Goal: Task Accomplishment & Management: Manage account settings

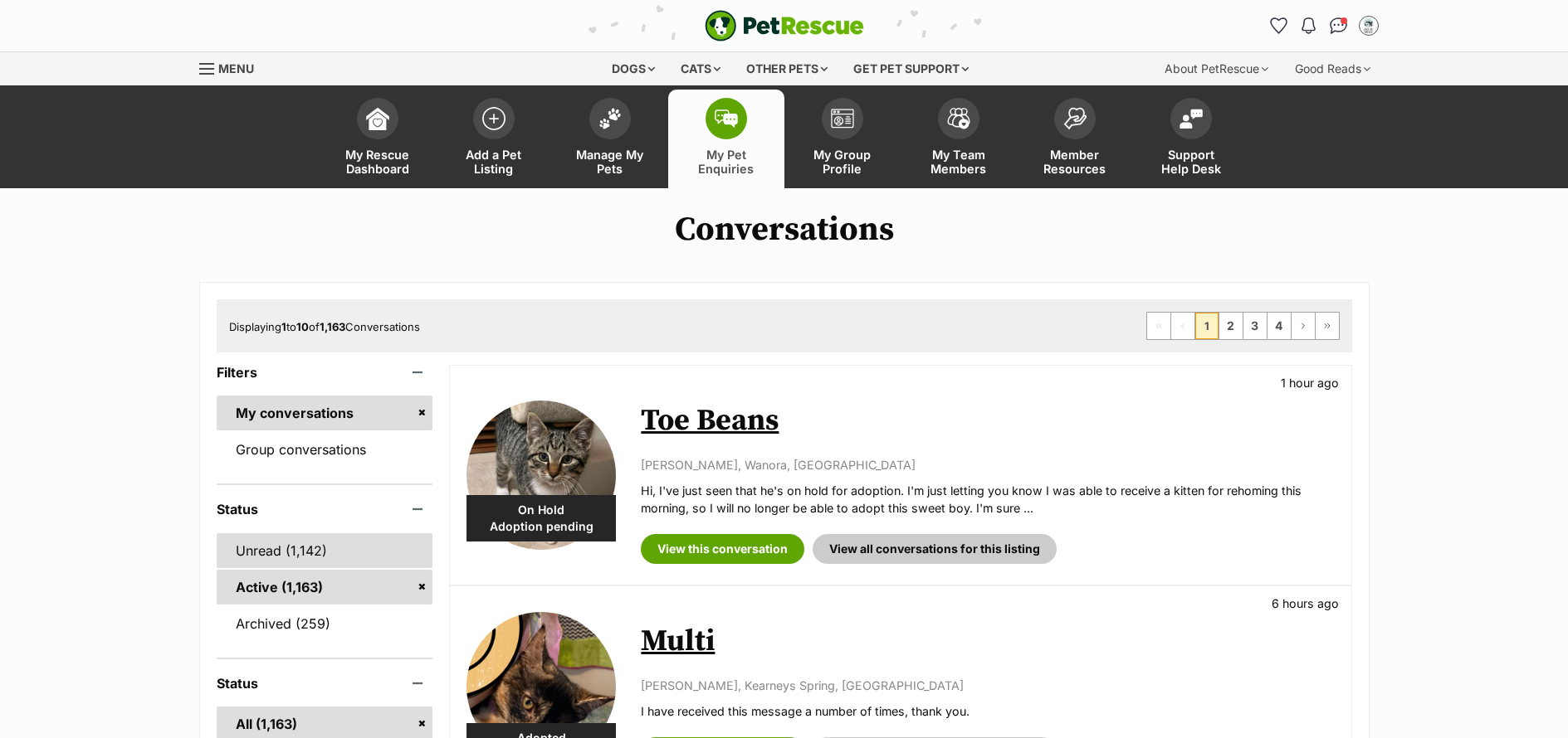
click at [264, 562] on link "Unread (1,142)" at bounding box center [324, 551] width 216 height 35
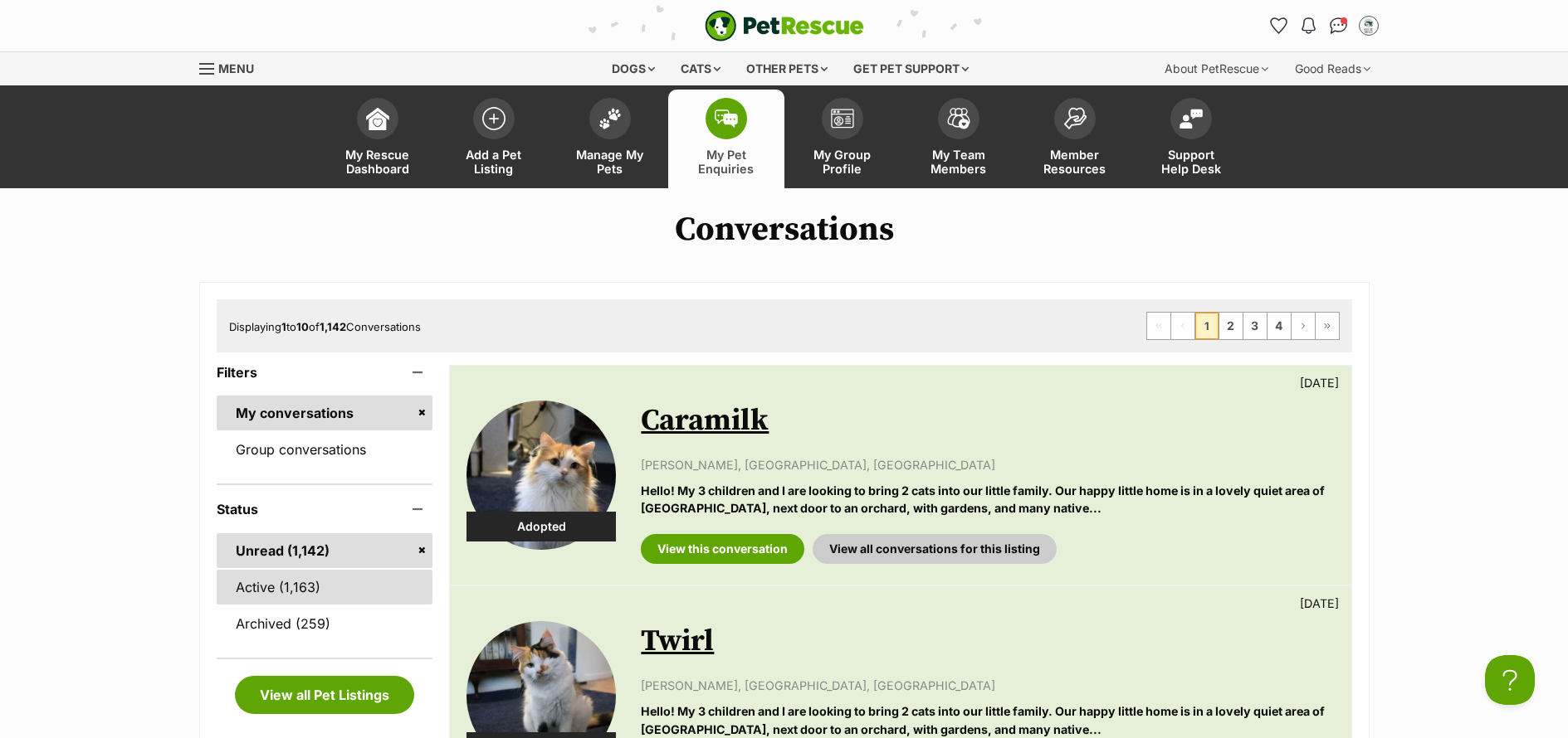
click at [273, 599] on link "Active (1,163)" at bounding box center [324, 587] width 216 height 35
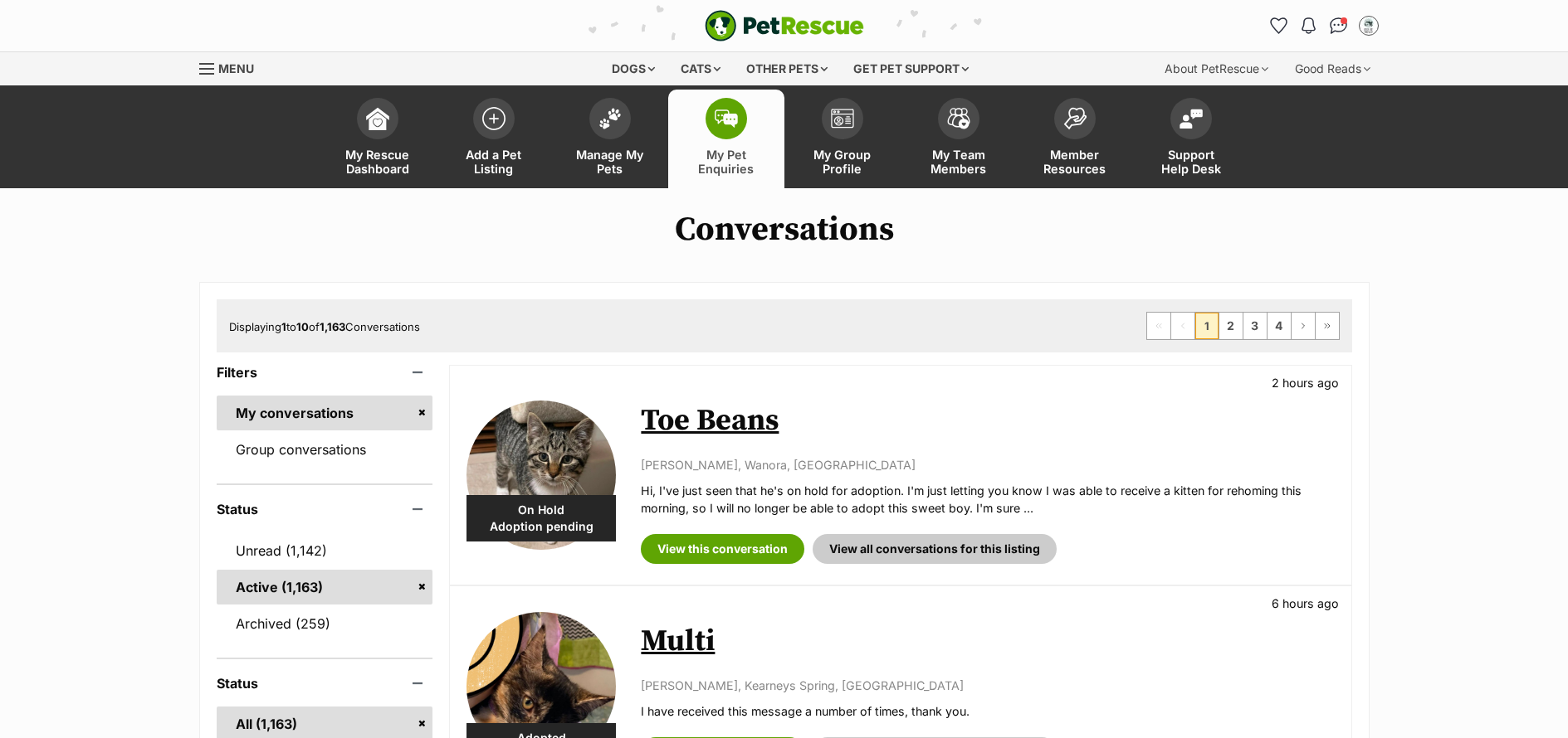
click at [254, 557] on link "Unread (1,142)" at bounding box center [324, 551] width 216 height 35
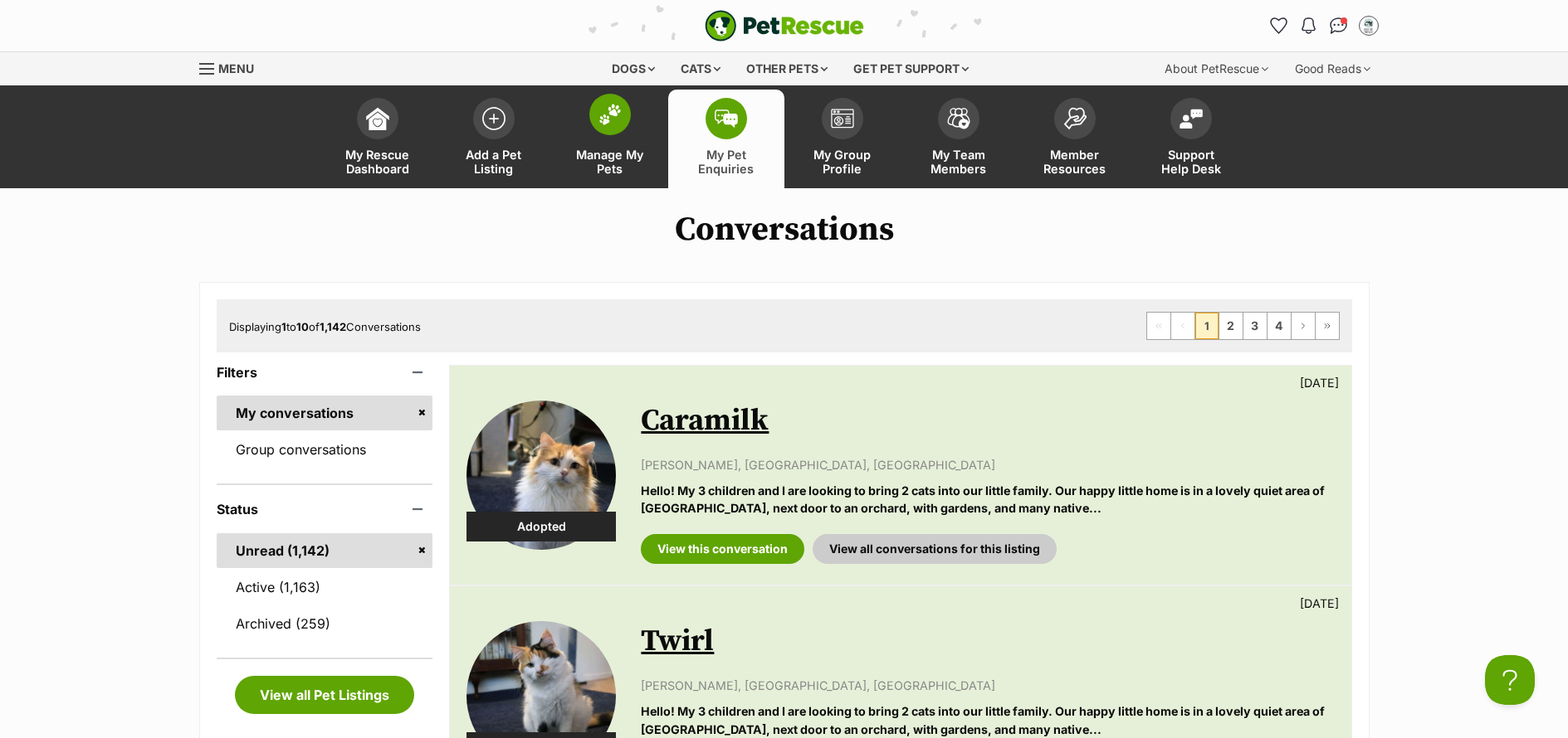
click at [596, 169] on span "Manage My Pets" at bounding box center [610, 161] width 74 height 28
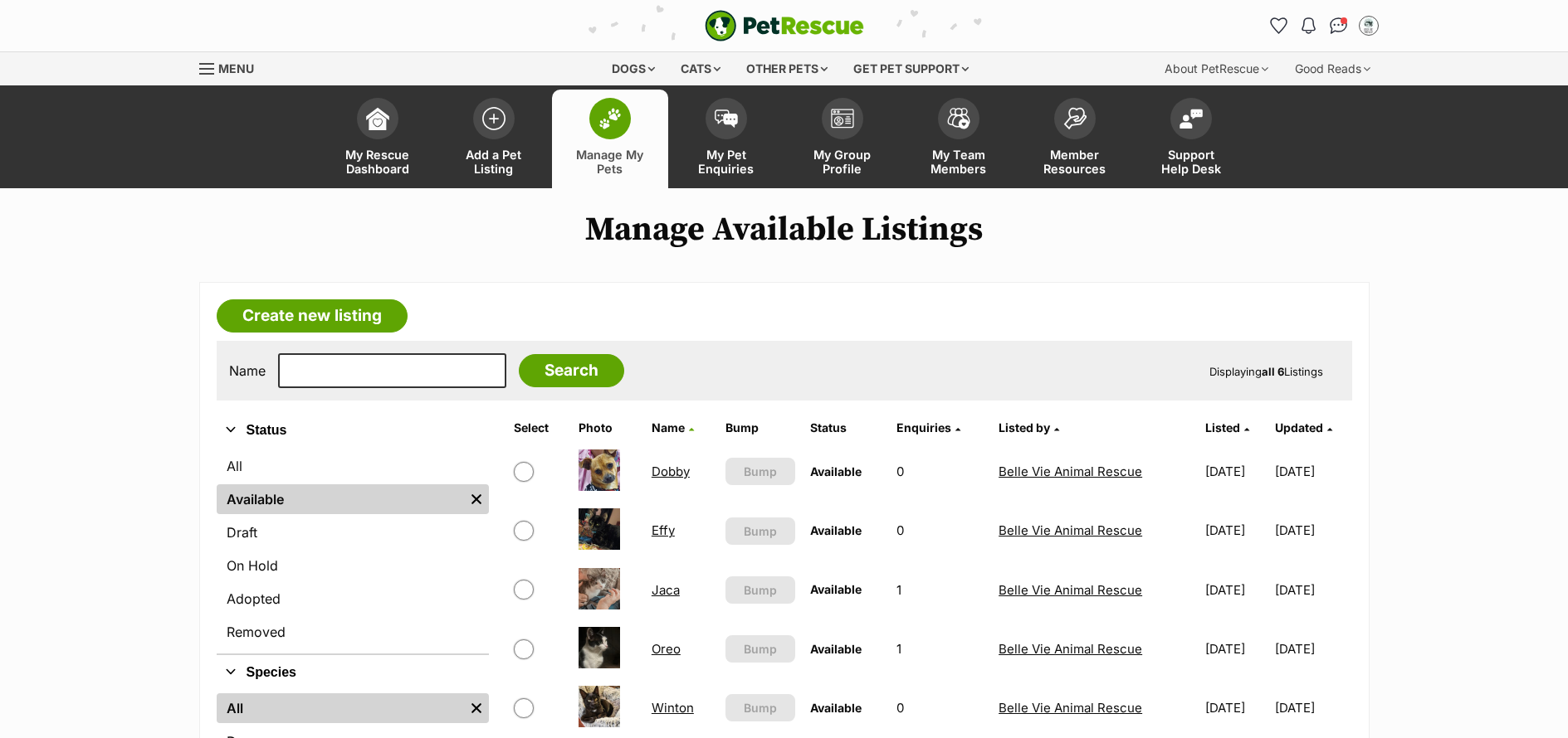
click at [665, 470] on link "Dobby" at bounding box center [670, 471] width 38 height 16
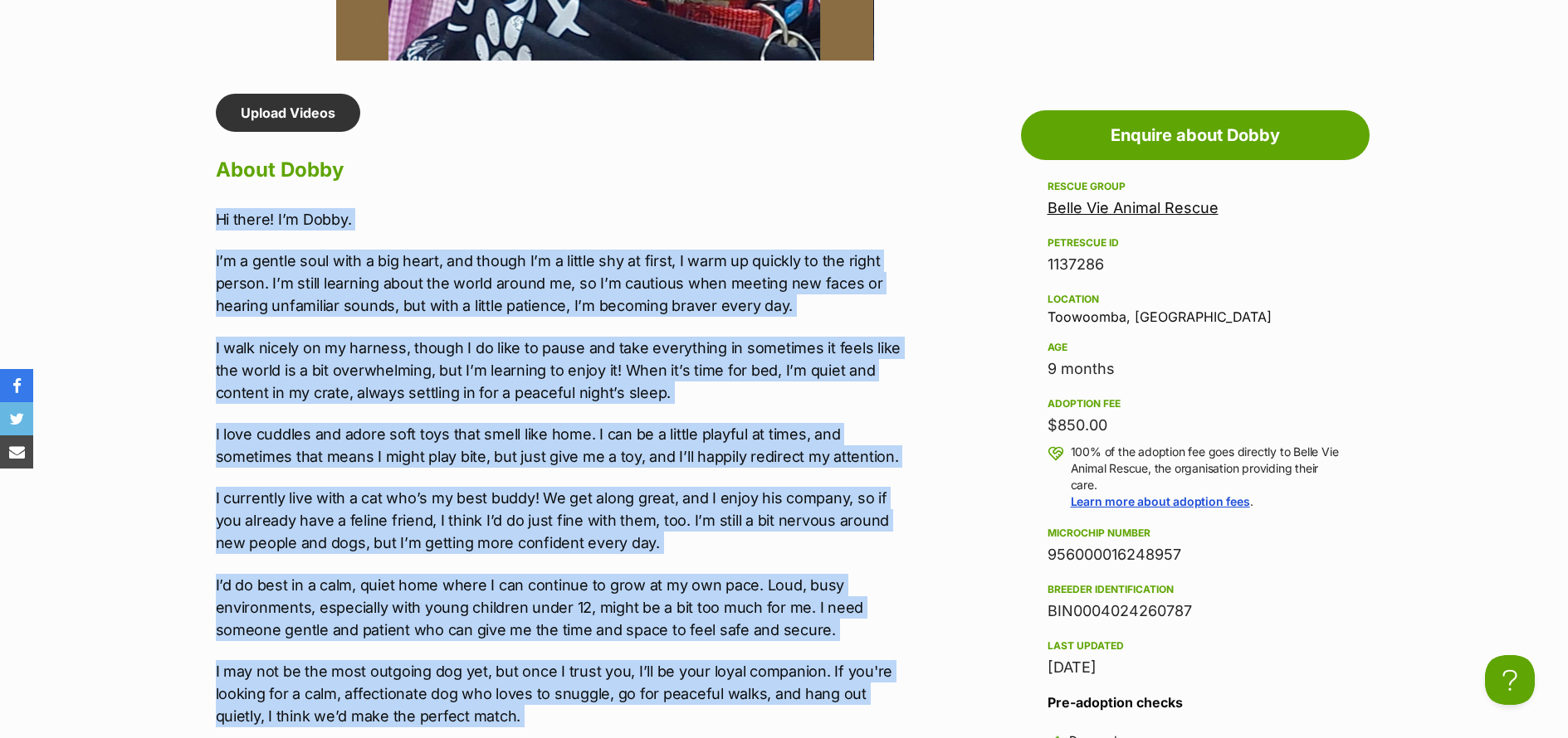
drag, startPoint x: 636, startPoint y: 509, endPoint x: 193, endPoint y: 211, distance: 533.9
copy div "Hi there! I’m Dobby. I’m a gentle soul with a big heart, and though I’m a littl…"
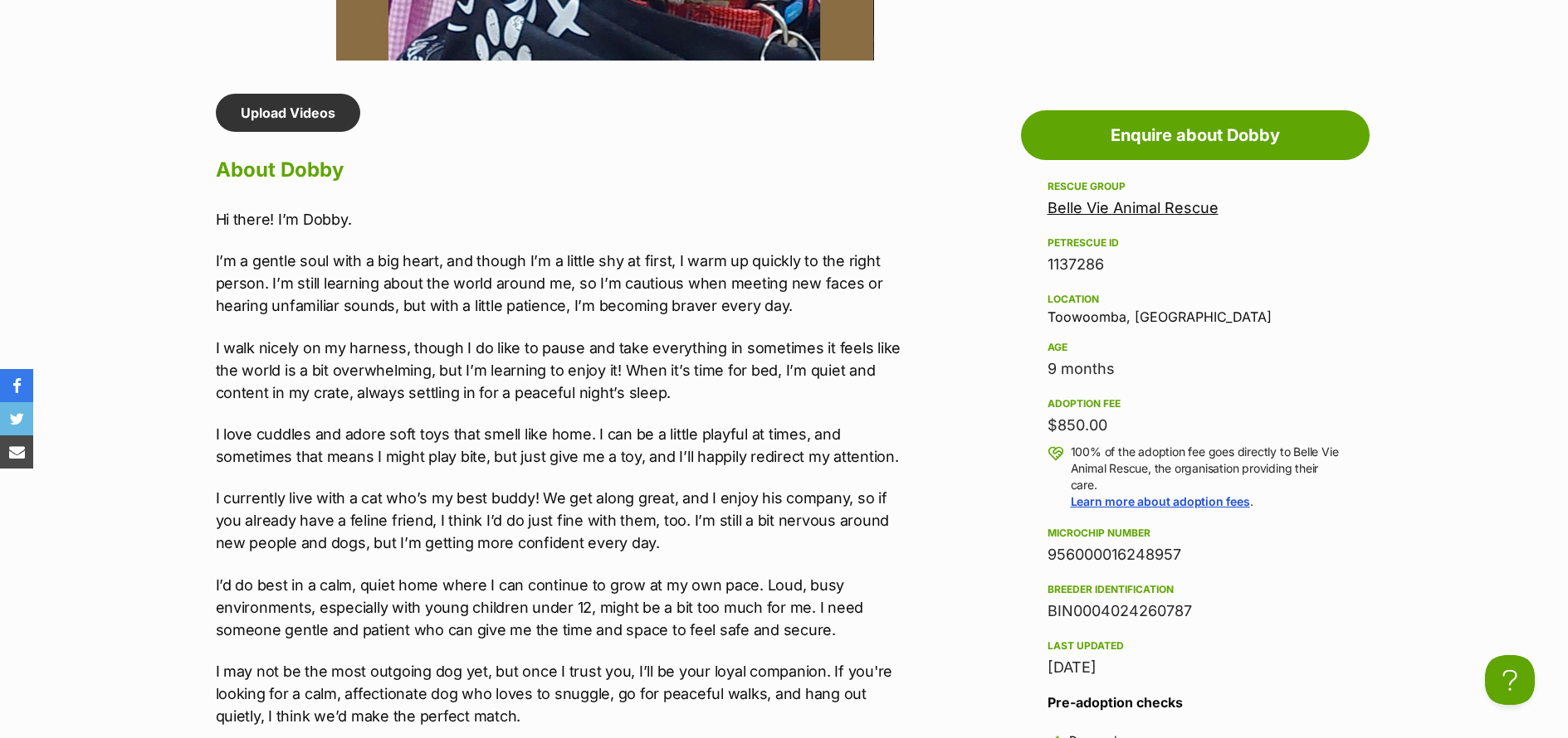
click at [737, 104] on div "Upload Videos About Dobby Hi there! I’m Dobby. I’m a gentle soul with a big hea…" at bounding box center [558, 746] width 685 height 1306
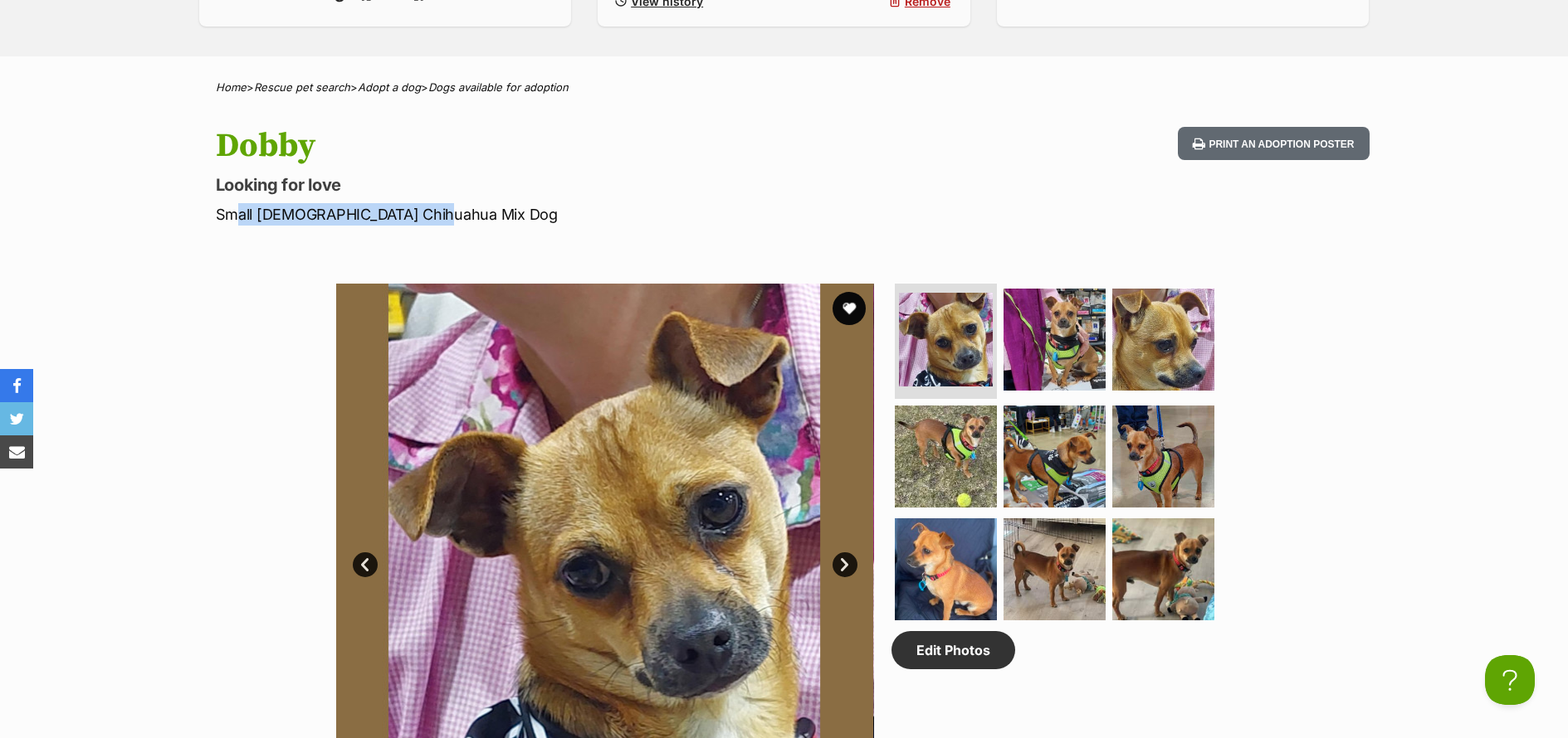
drag, startPoint x: 430, startPoint y: 217, endPoint x: 223, endPoint y: 209, distance: 207.2
click at [223, 209] on p "Small Male Chihuahua Mix Dog" at bounding box center [566, 214] width 702 height 23
click at [313, 223] on p "Small Male Chihuahua Mix Dog" at bounding box center [566, 214] width 702 height 23
drag, startPoint x: 399, startPoint y: 215, endPoint x: 208, endPoint y: 212, distance: 191.0
click at [208, 212] on div "Dobby Looking for love Small Male Chihuahua Mix Dog Print an adoption poster" at bounding box center [784, 176] width 1220 height 99
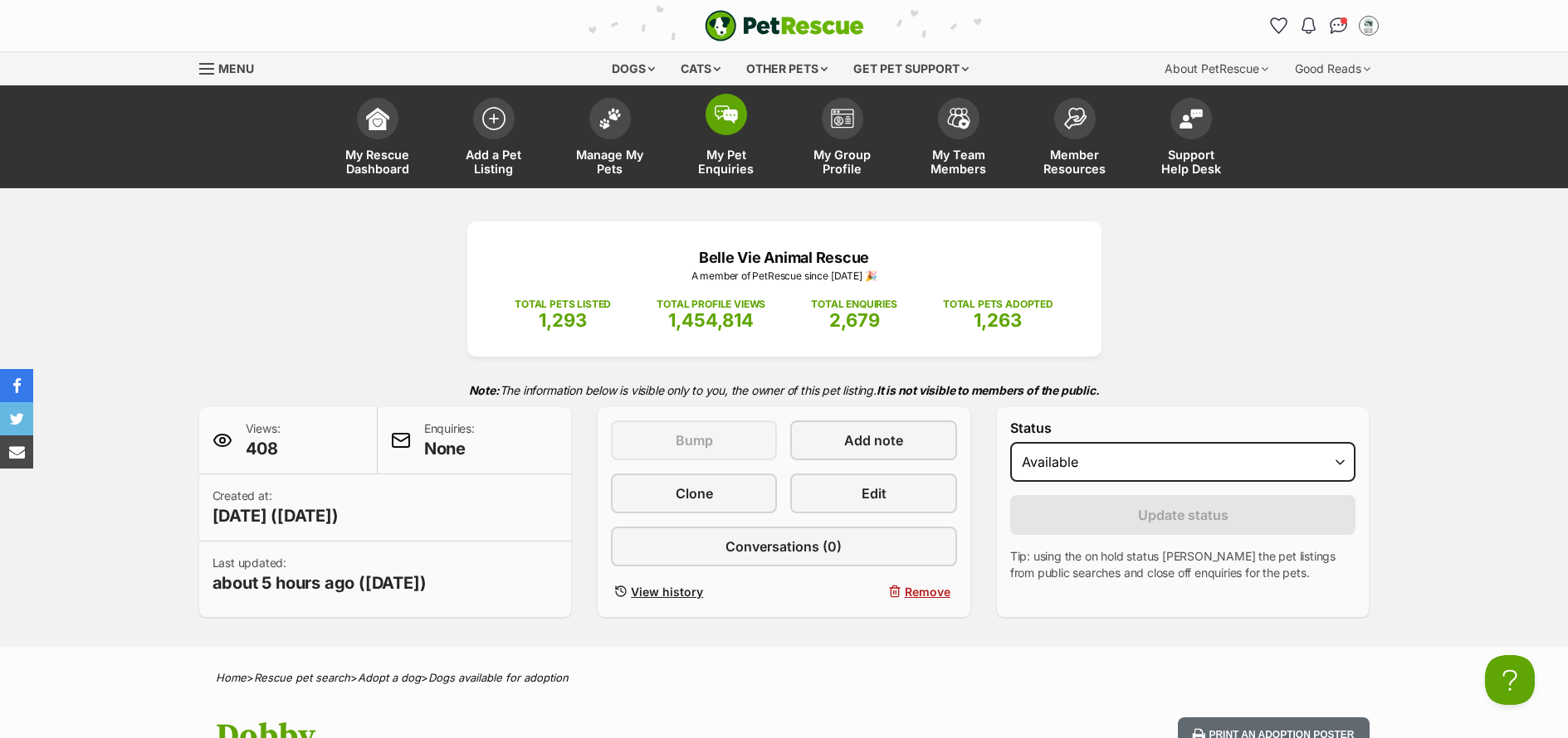
click at [720, 159] on span "My Pet Enquiries" at bounding box center [726, 161] width 74 height 28
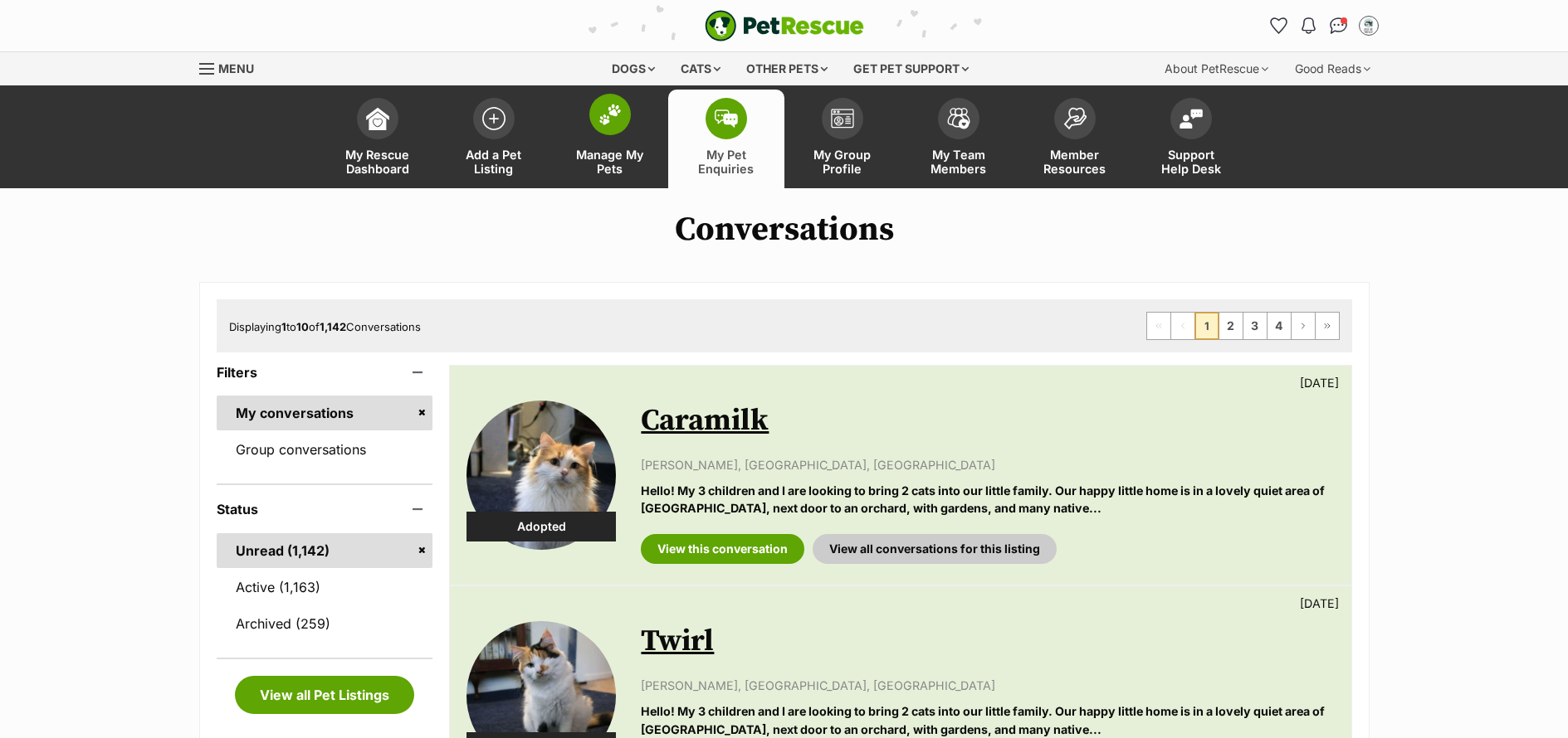
click at [636, 178] on link "Manage My Pets" at bounding box center [610, 138] width 117 height 99
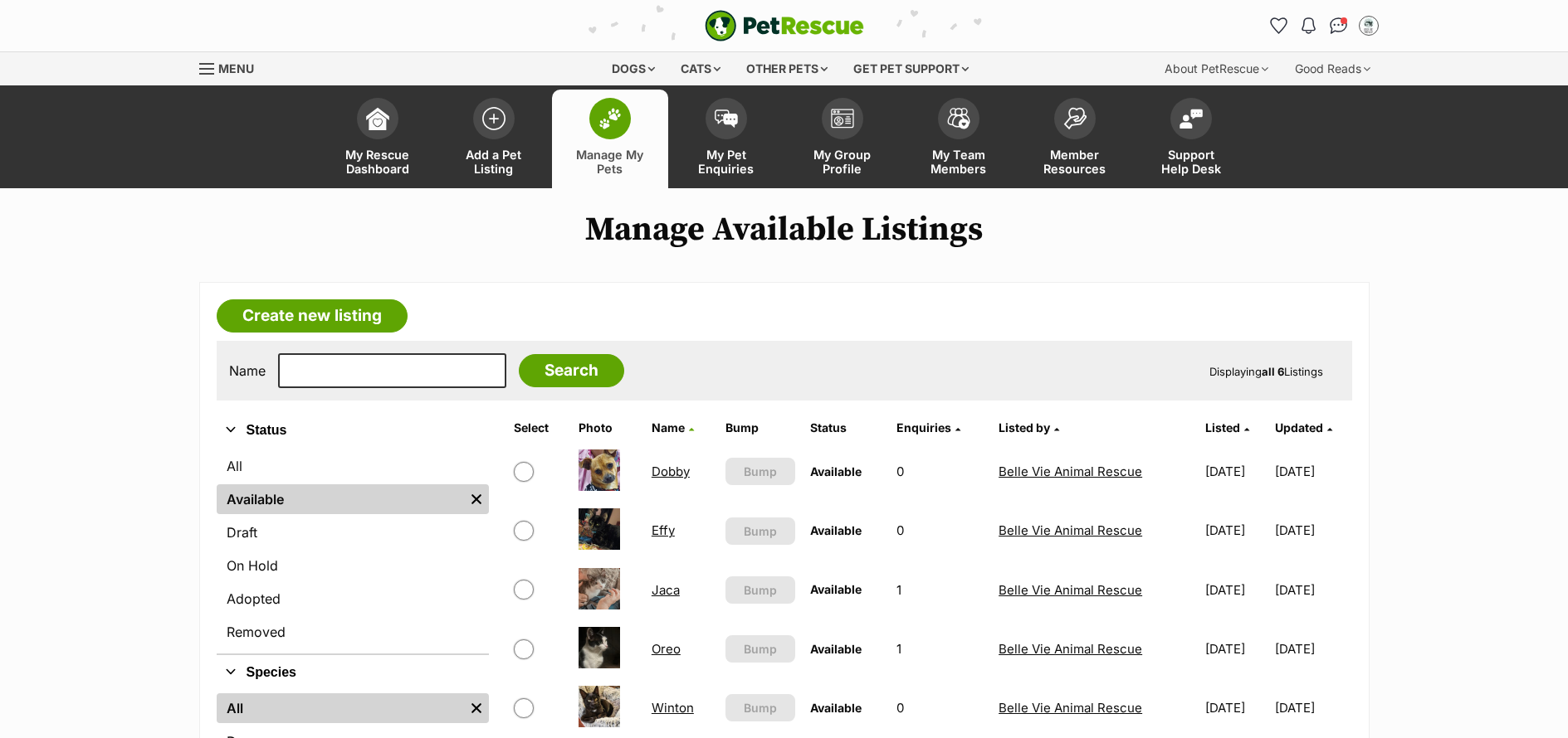
click at [667, 530] on link "Effy" at bounding box center [663, 530] width 24 height 16
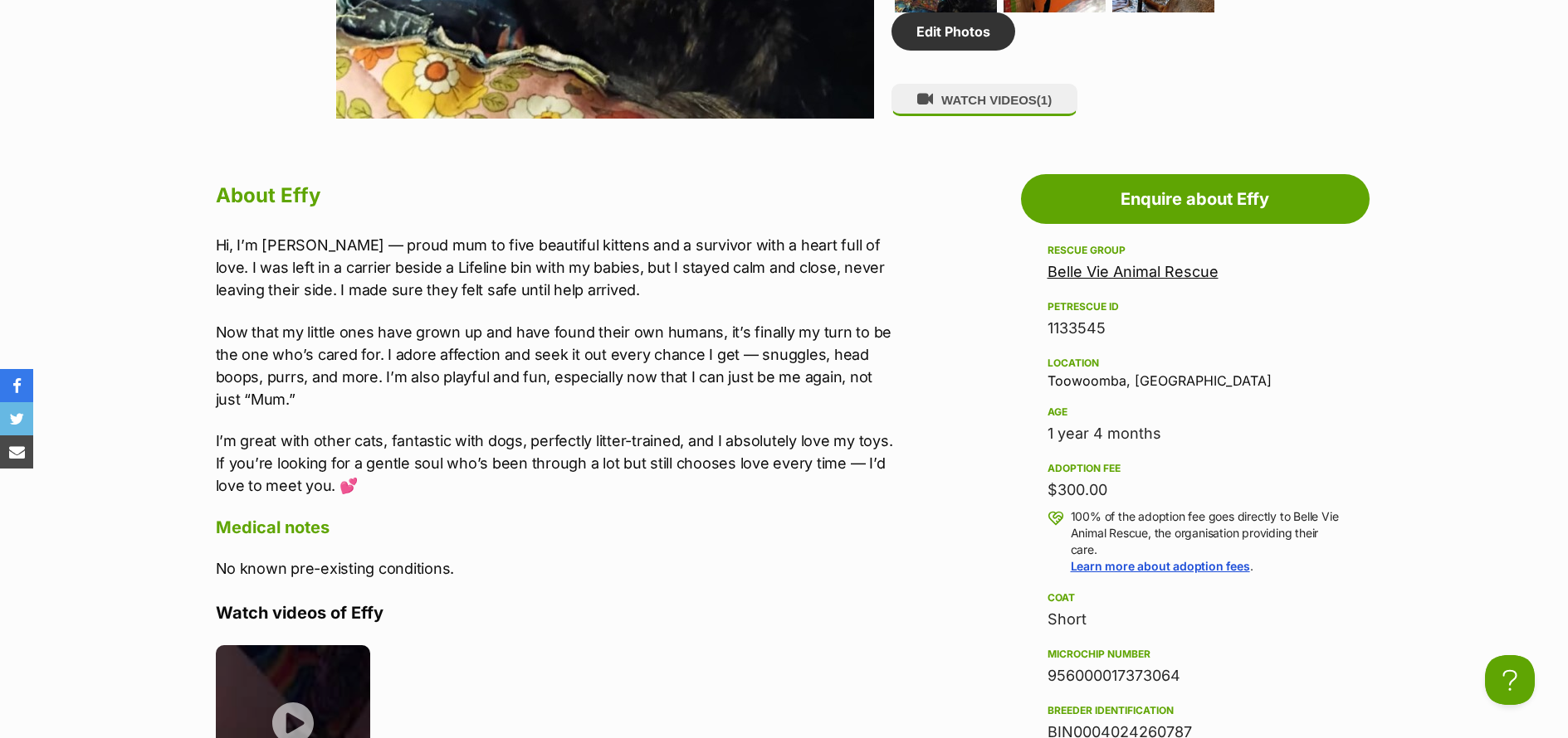
scroll to position [1295, 0]
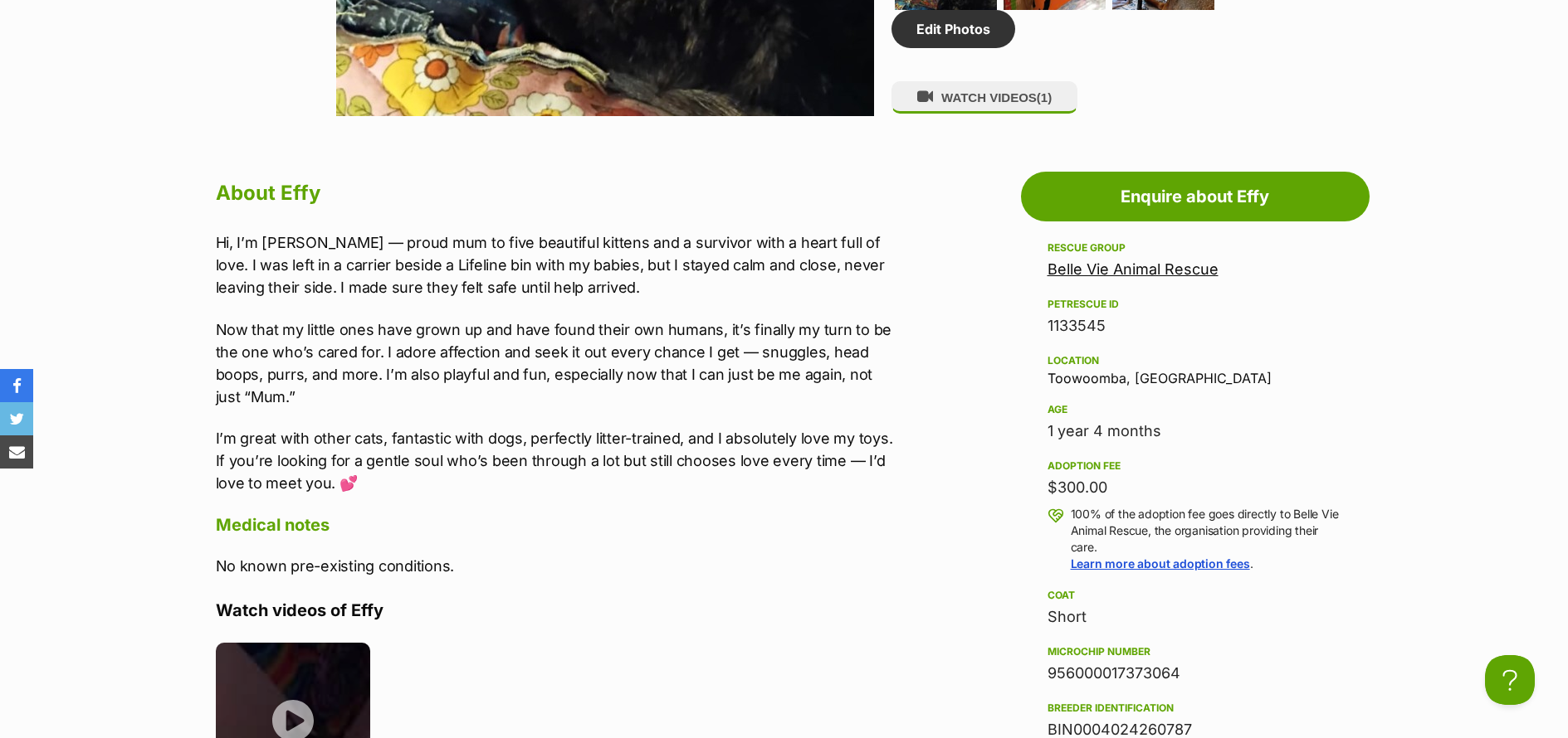
click at [694, 526] on h4 "Medical notes" at bounding box center [558, 525] width 685 height 22
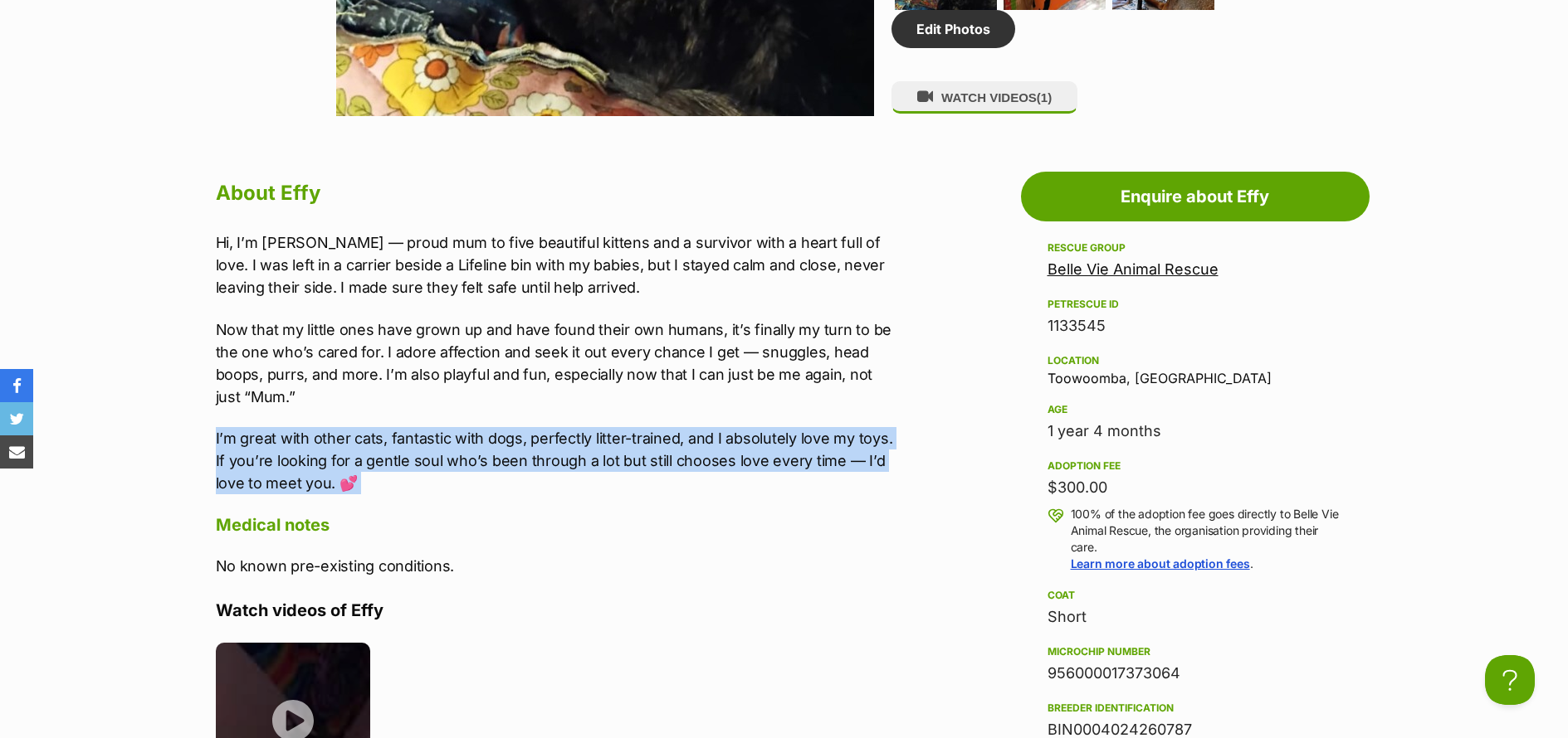
drag, startPoint x: 281, startPoint y: 490, endPoint x: 190, endPoint y: 440, distance: 103.8
copy div "I’m great with other cats, fantastic with dogs, perfectly litter-trained, and I…"
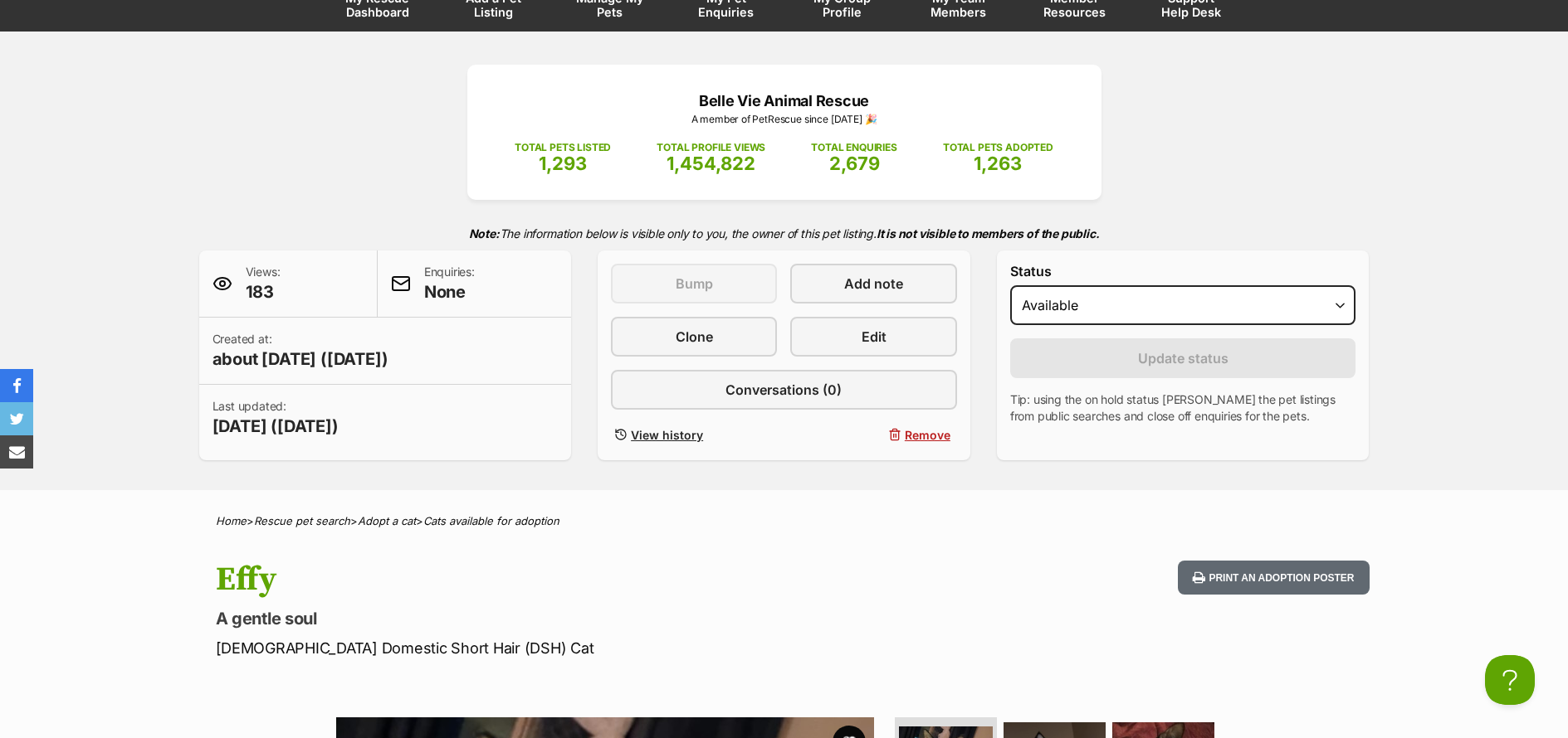
scroll to position [0, 0]
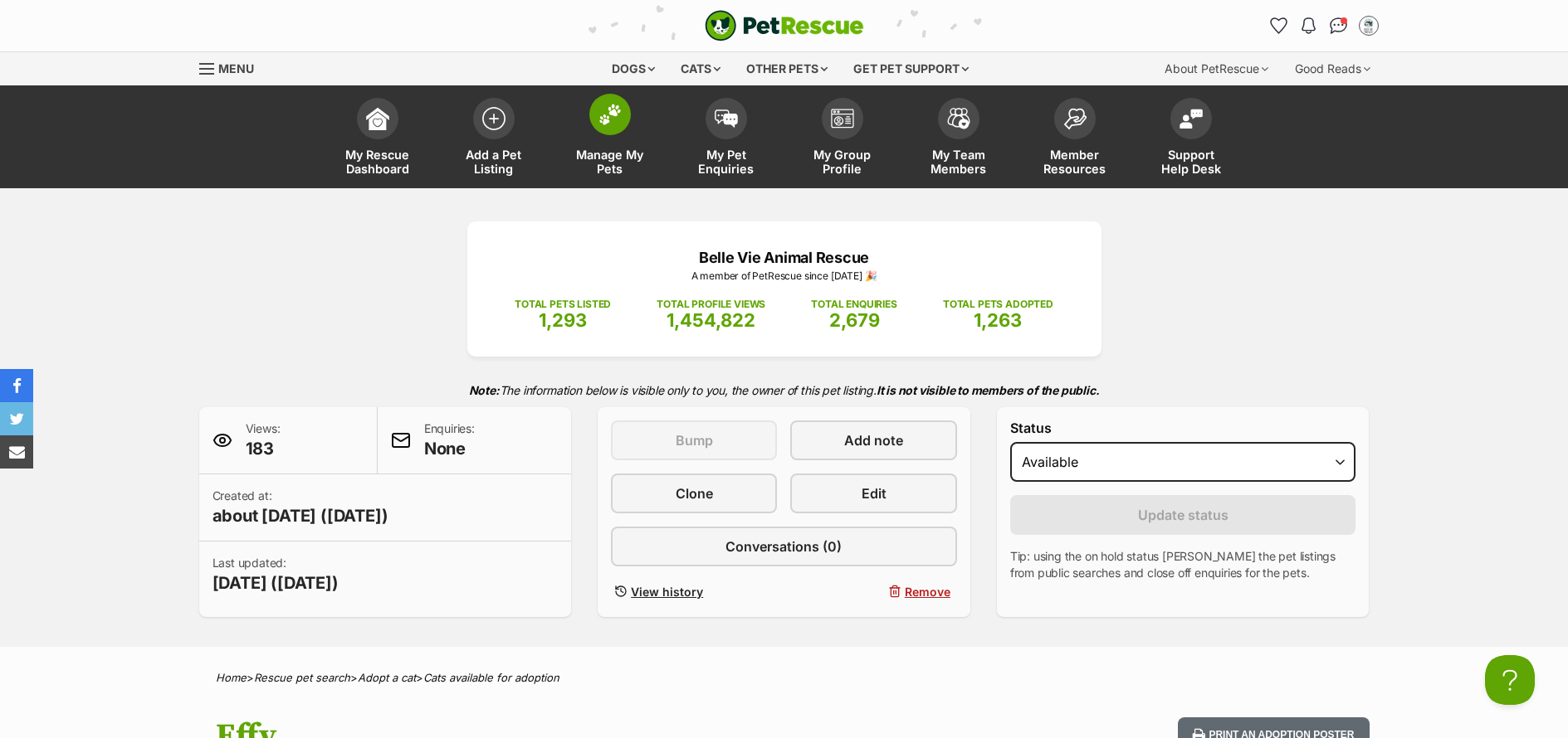
click at [615, 154] on span "Manage My Pets" at bounding box center [610, 161] width 74 height 28
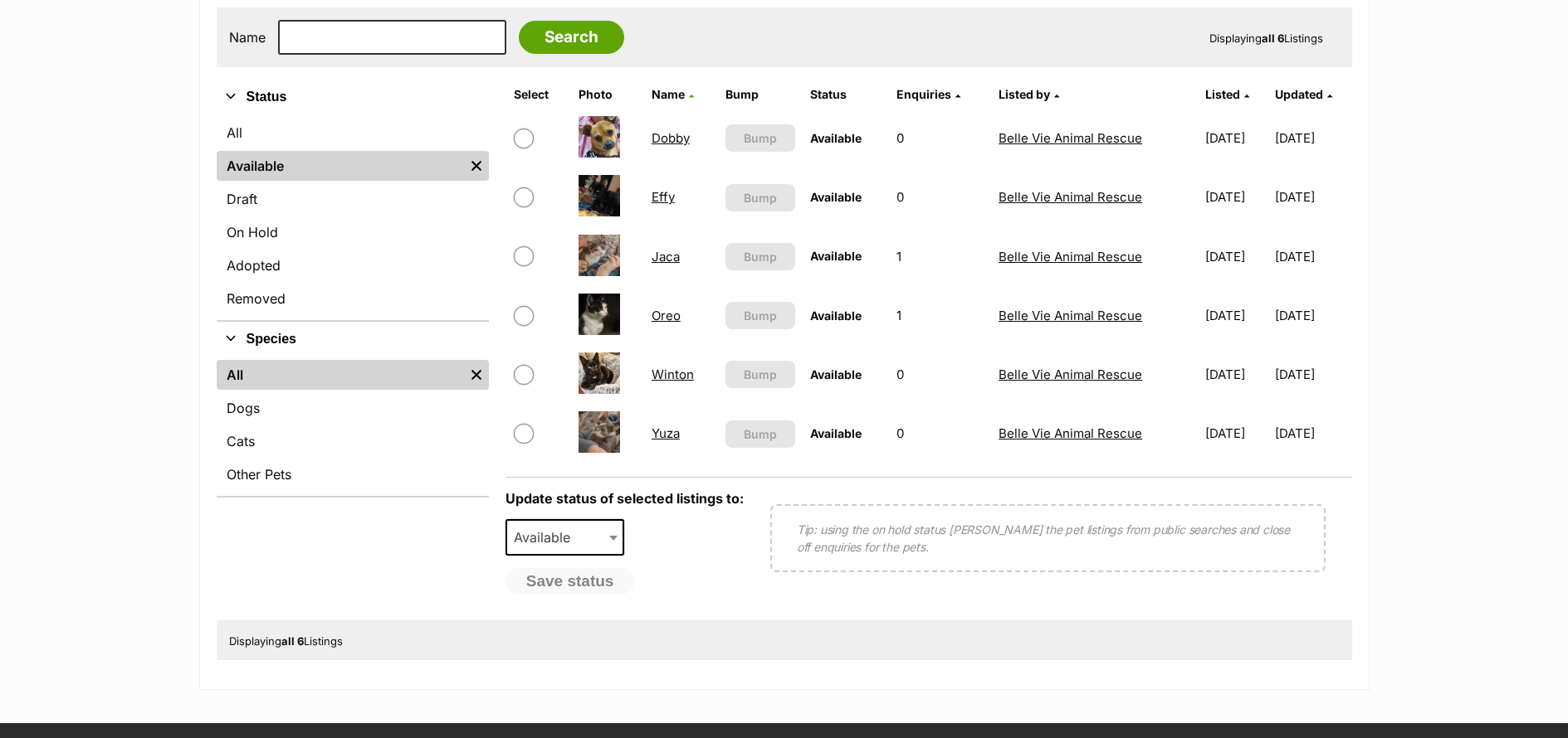
click at [660, 139] on link "Dobby" at bounding box center [670, 138] width 38 height 16
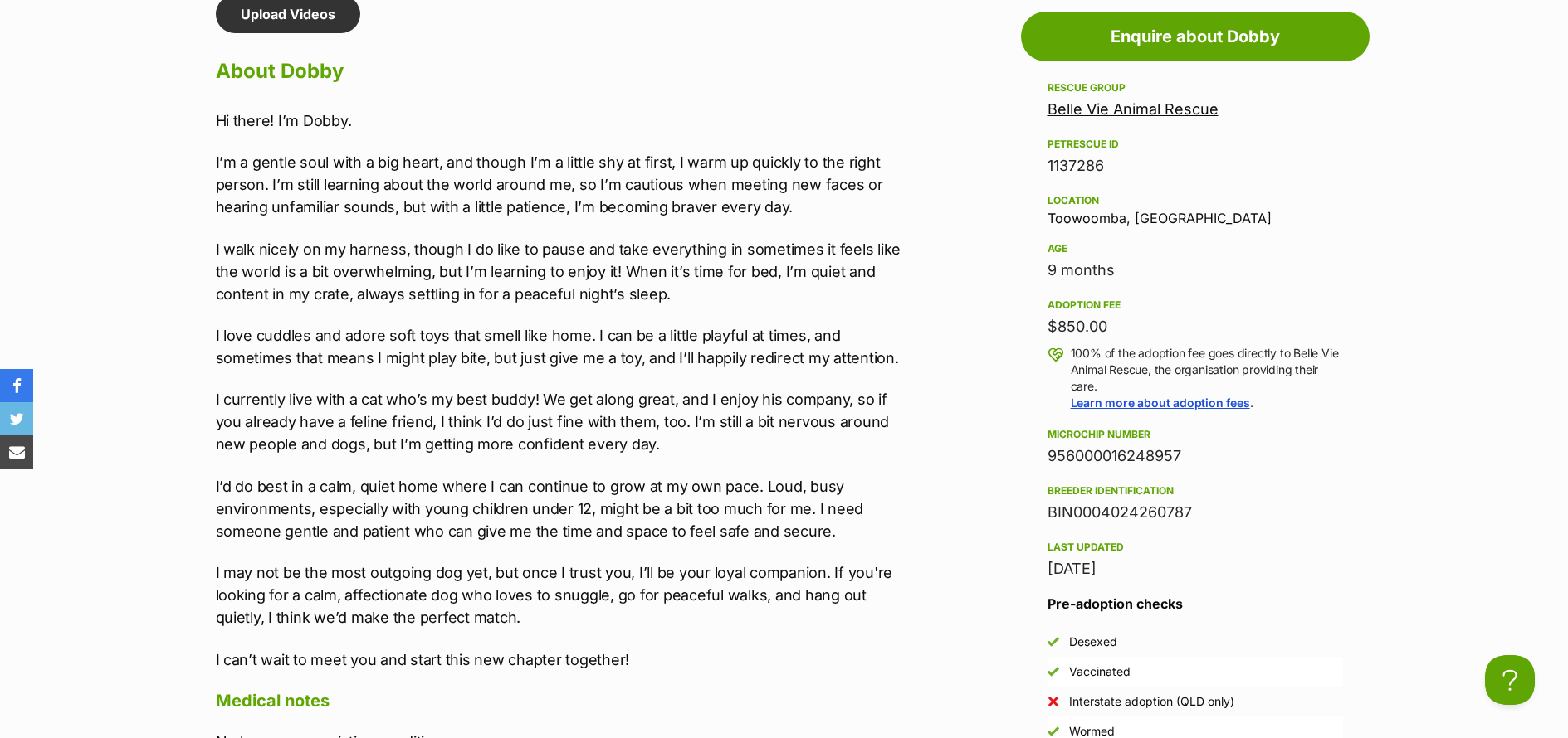
scroll to position [1529, 0]
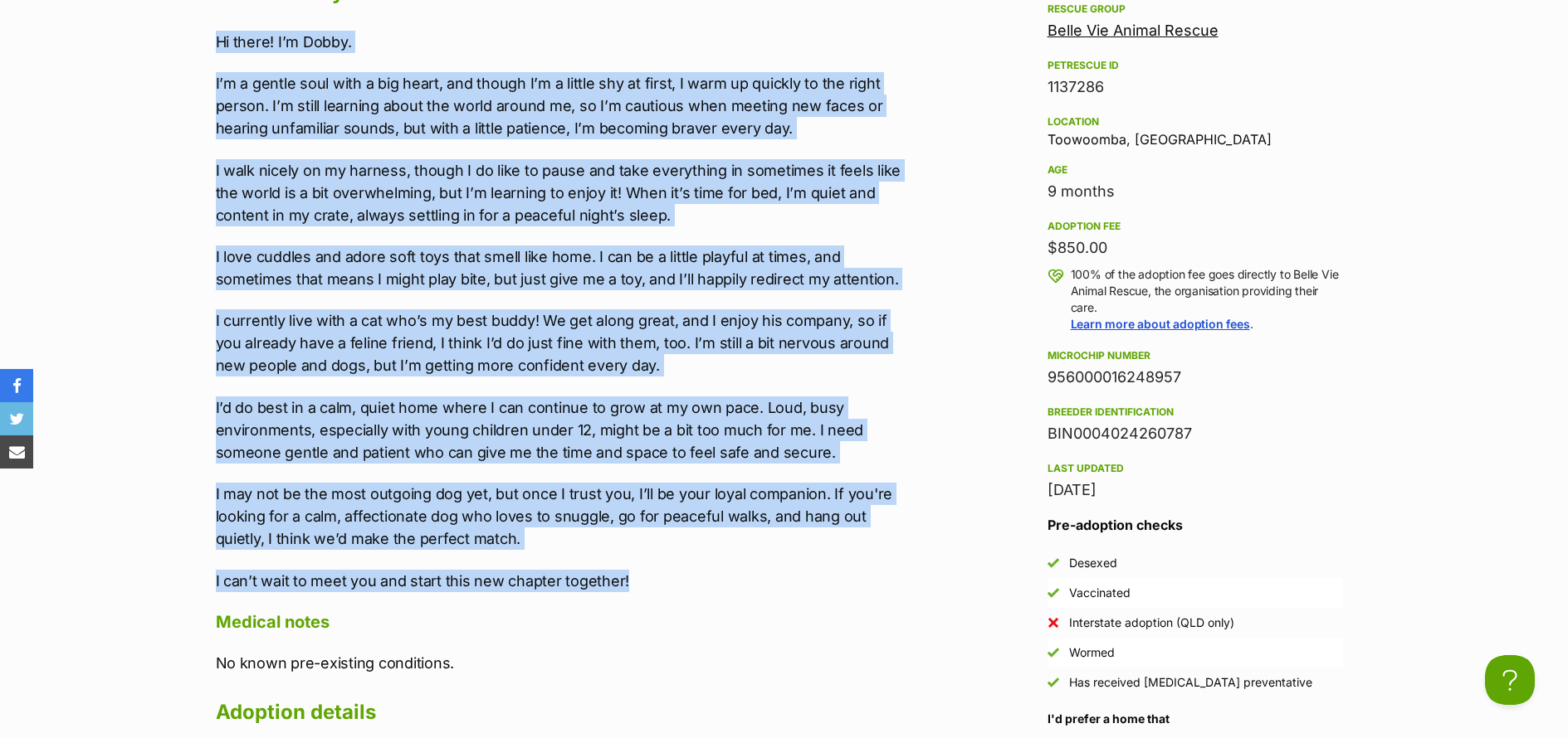
drag, startPoint x: 640, startPoint y: 578, endPoint x: 213, endPoint y: 43, distance: 684.5
click at [213, 43] on div "Upload Videos About Dobby Hi there! I’m Dobby. I’m a gentle soul with a big hea…" at bounding box center [550, 569] width 702 height 1306
copy div "Hi there! I’m Dobby. I’m a gentle soul with a big heart, and though I’m a littl…"
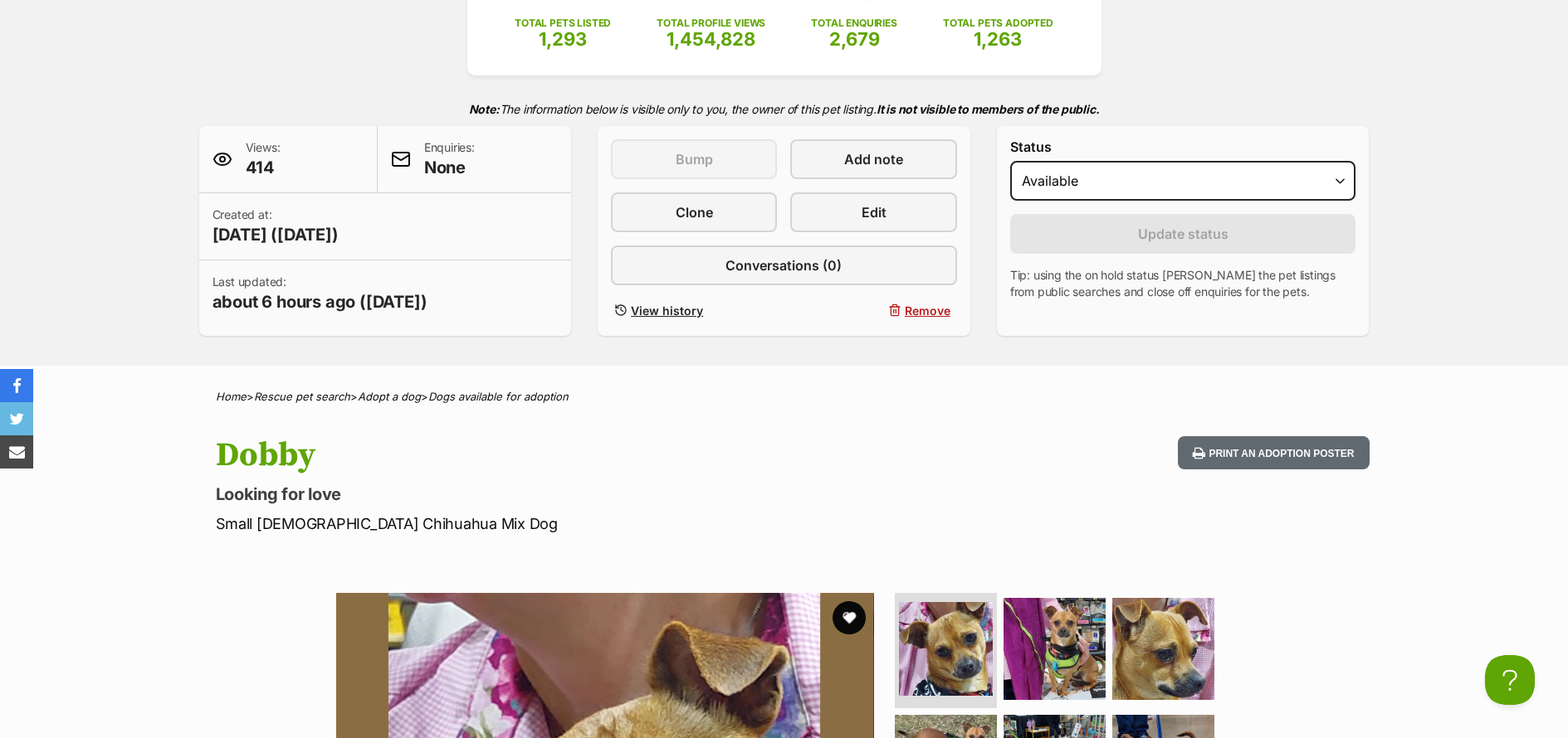
scroll to position [0, 0]
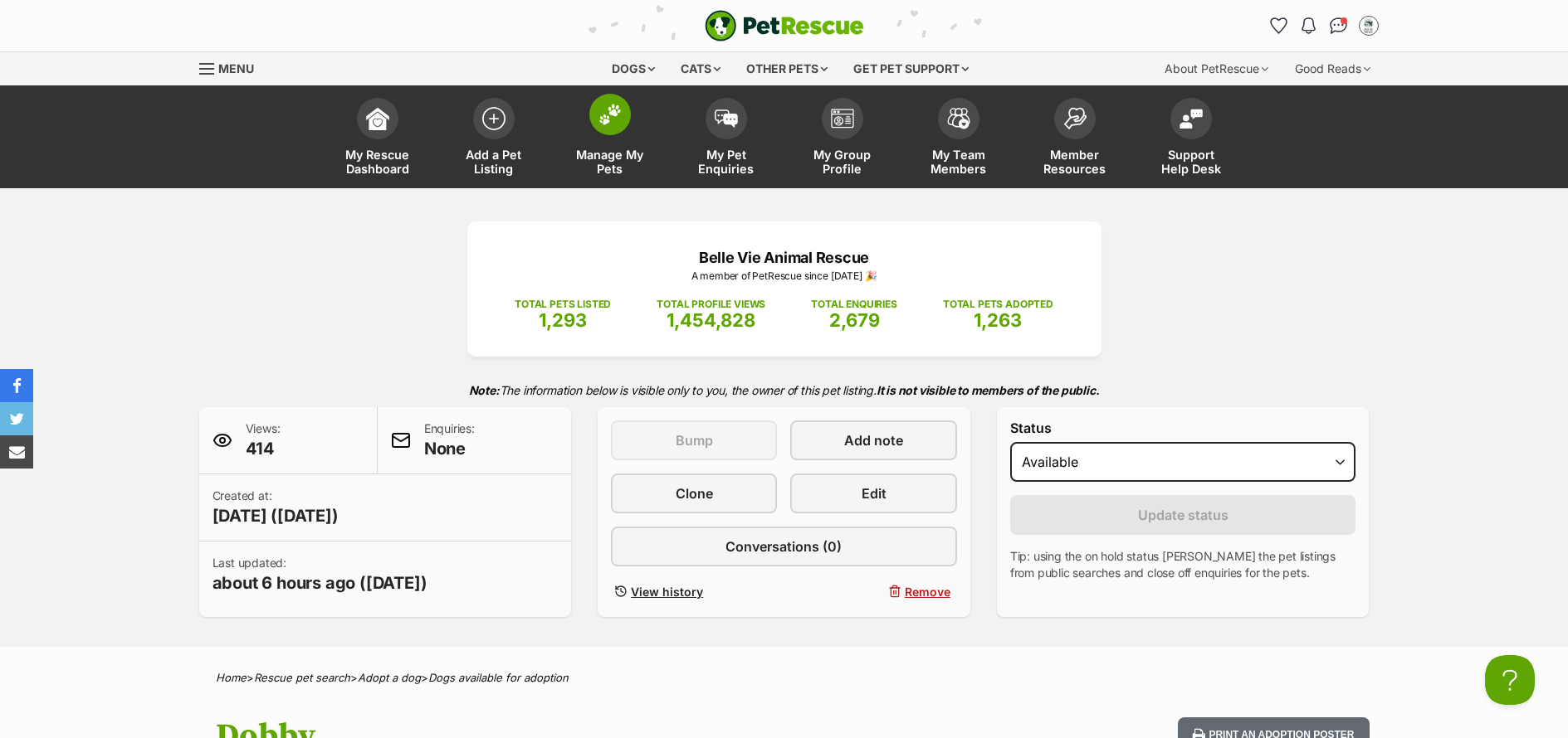
click at [618, 174] on span "Manage My Pets" at bounding box center [610, 161] width 74 height 28
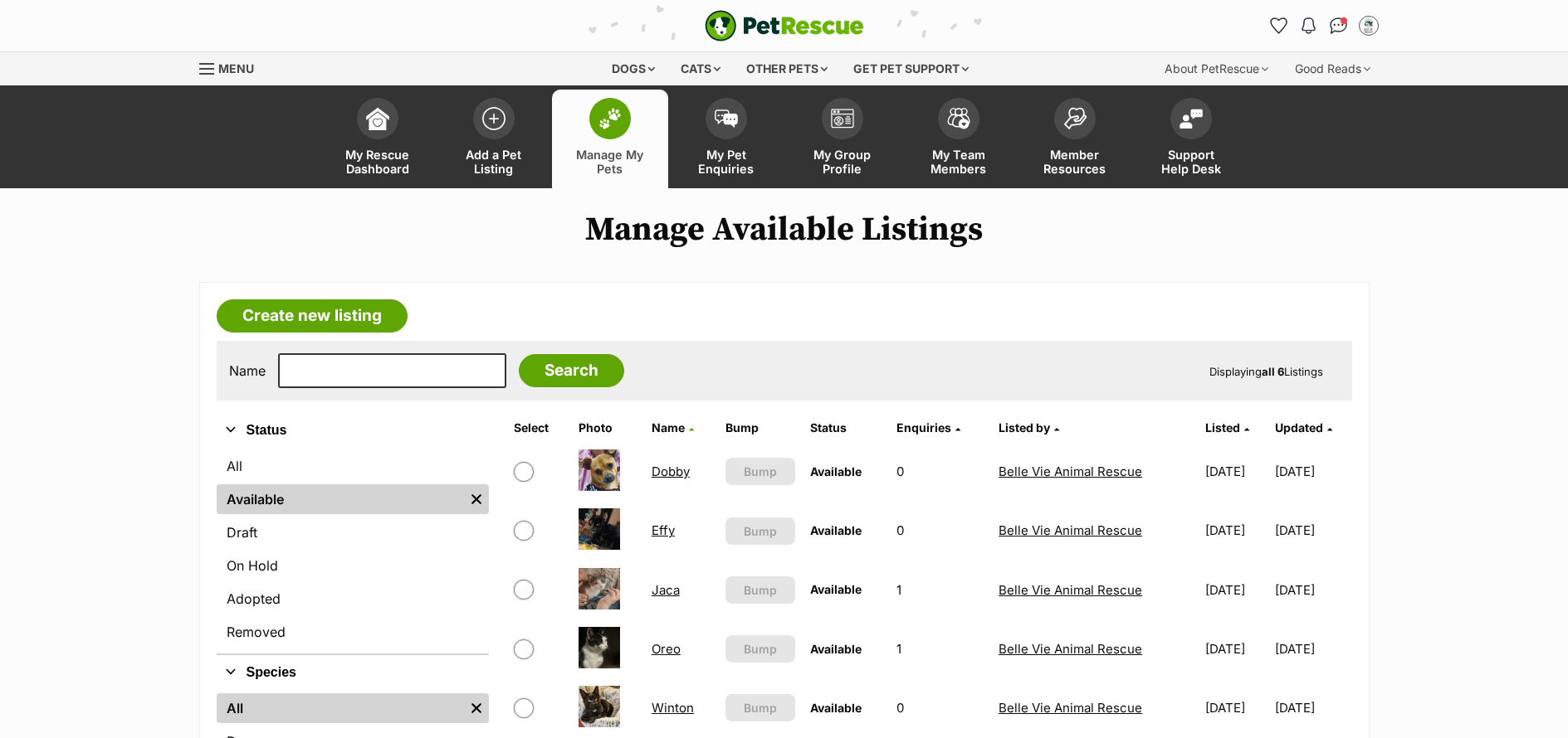
click at [715, 171] on span "My Pet Enquiries" at bounding box center [726, 161] width 74 height 28
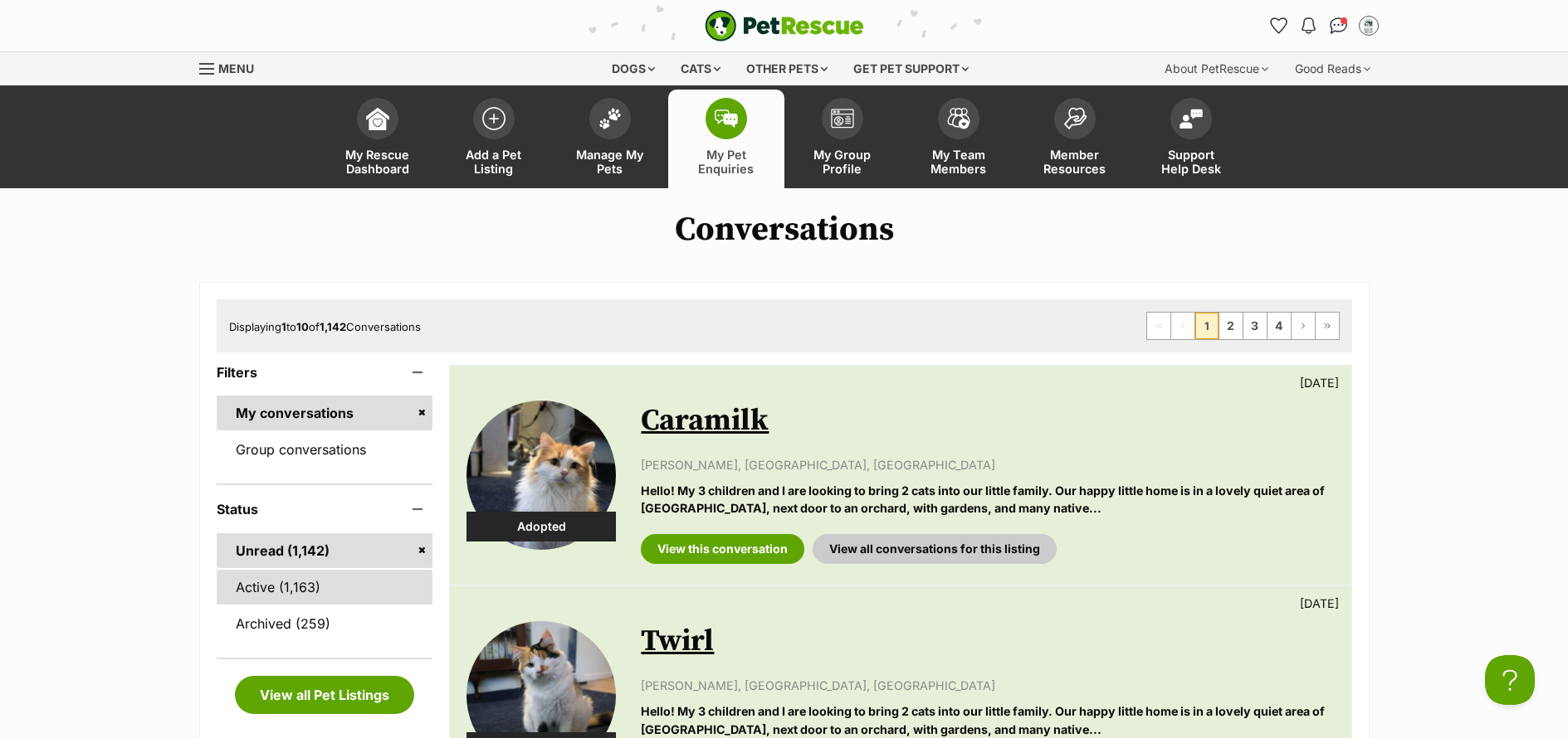
click at [278, 589] on link "Active (1,163)" at bounding box center [324, 587] width 216 height 35
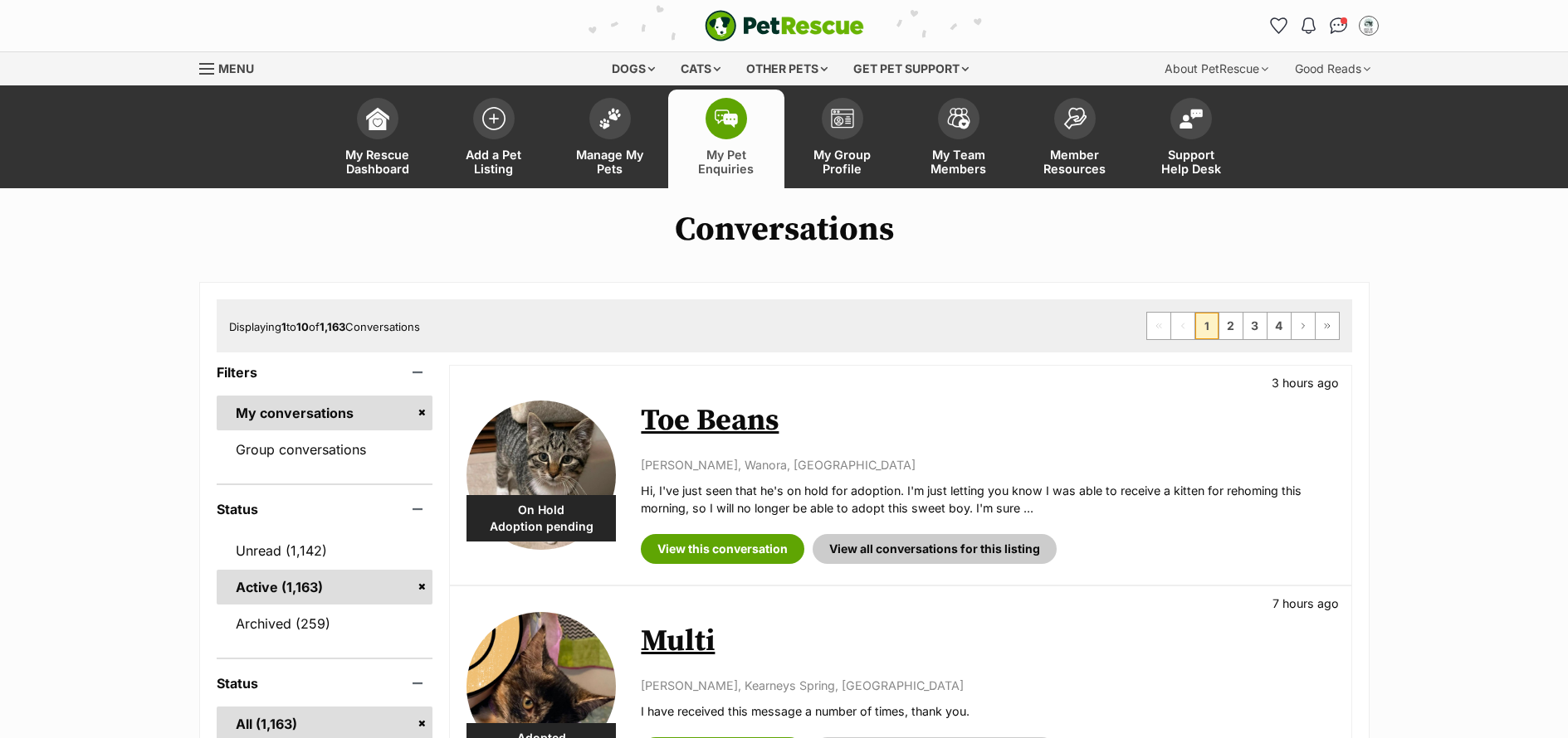
click at [256, 560] on link "Unread (1,142)" at bounding box center [324, 551] width 216 height 35
